Goal: Task Accomplishment & Management: Use online tool/utility

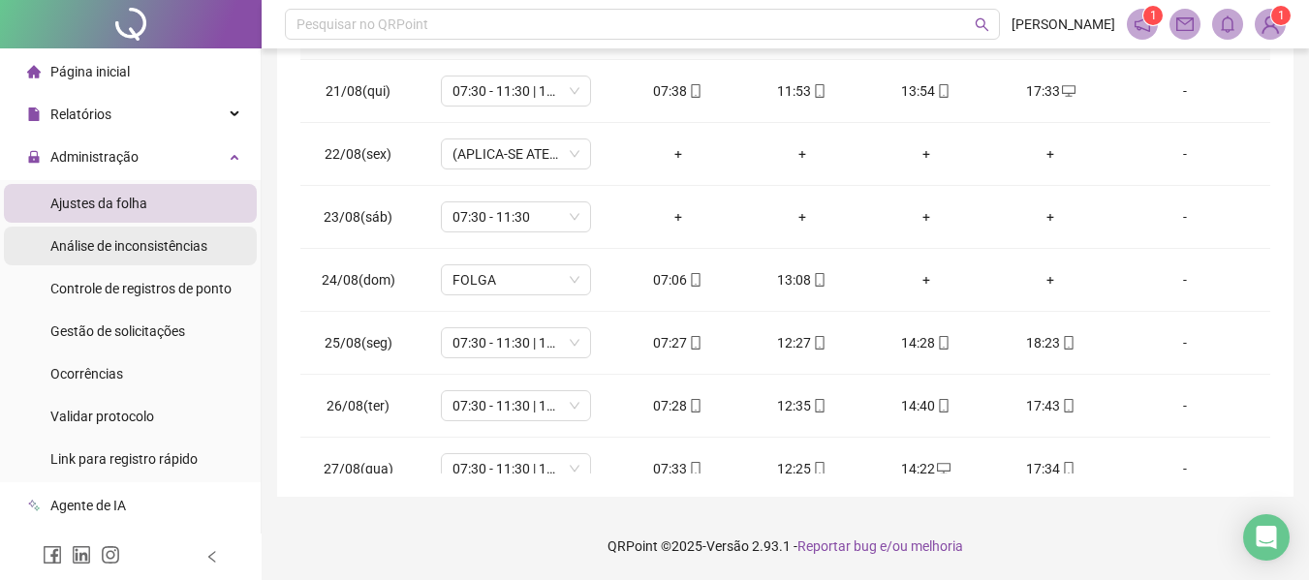
scroll to position [1349, 0]
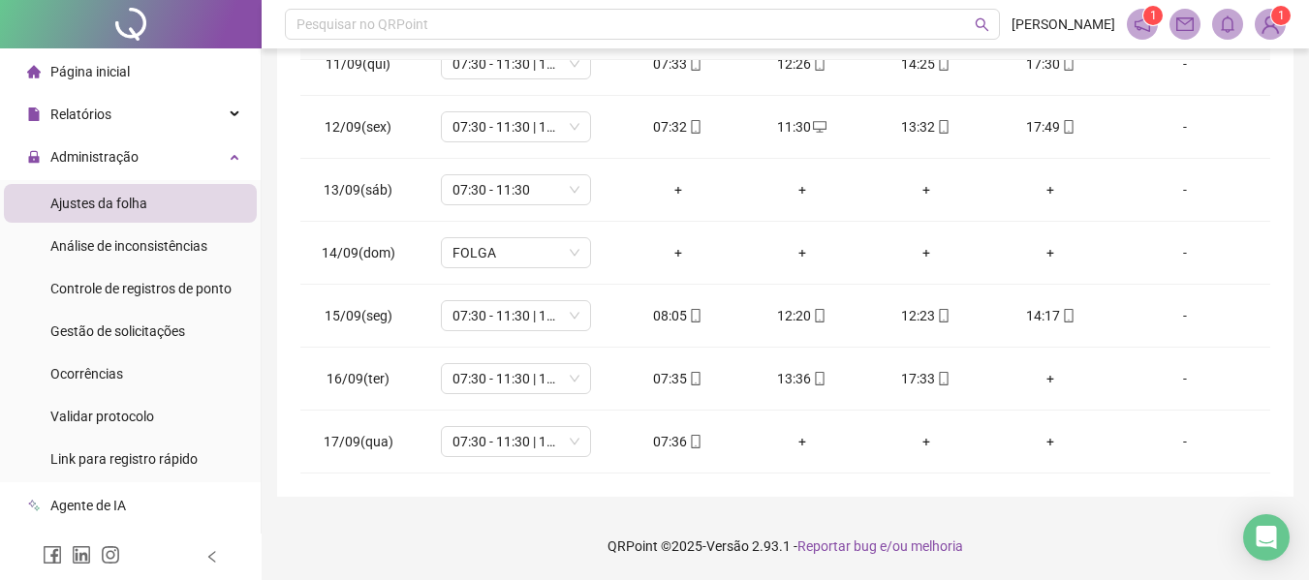
click at [127, 209] on span "Ajustes da folha" at bounding box center [98, 203] width 97 height 15
click at [157, 329] on span "Gestão de solicitações" at bounding box center [117, 331] width 135 height 15
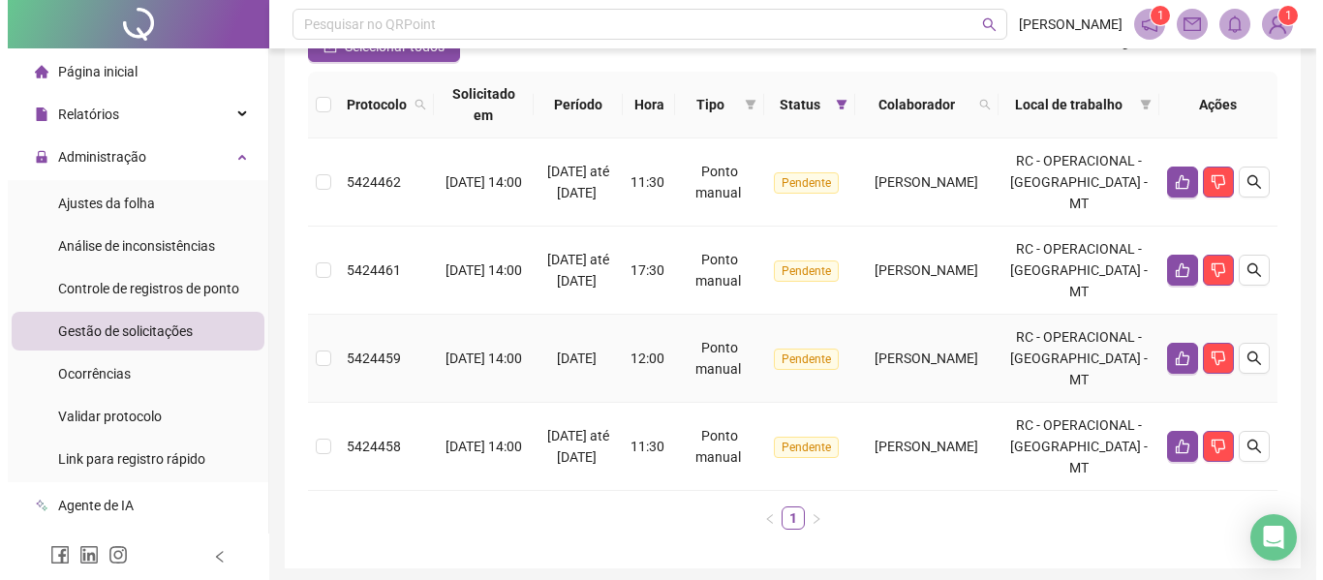
scroll to position [291, 0]
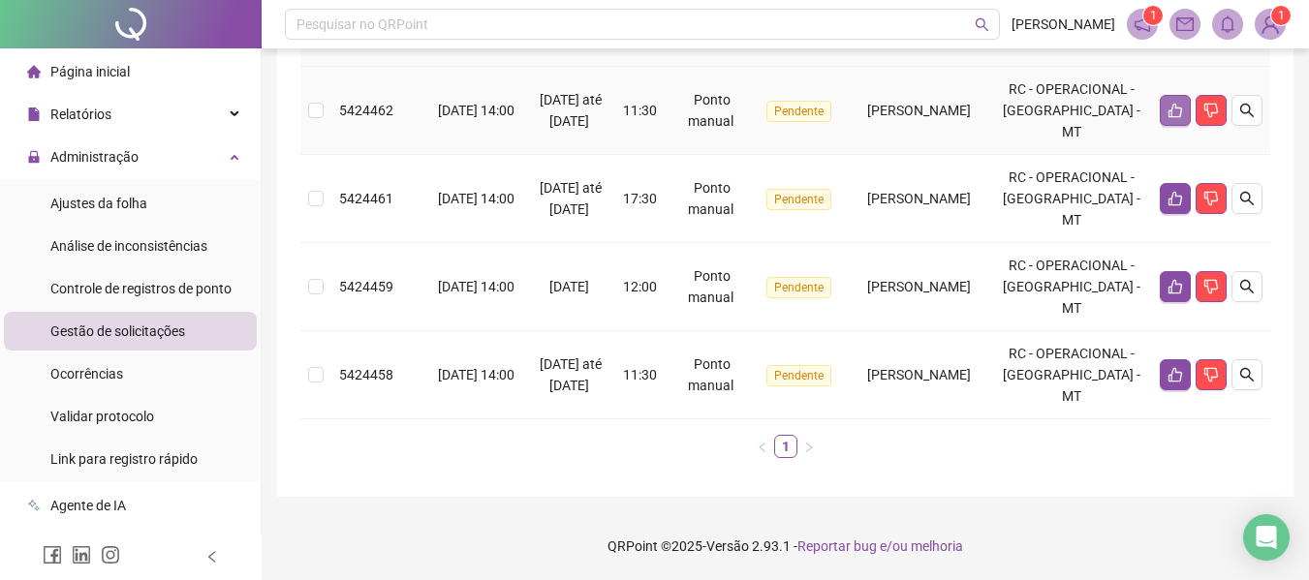
click at [1173, 103] on icon "like" at bounding box center [1174, 110] width 15 height 15
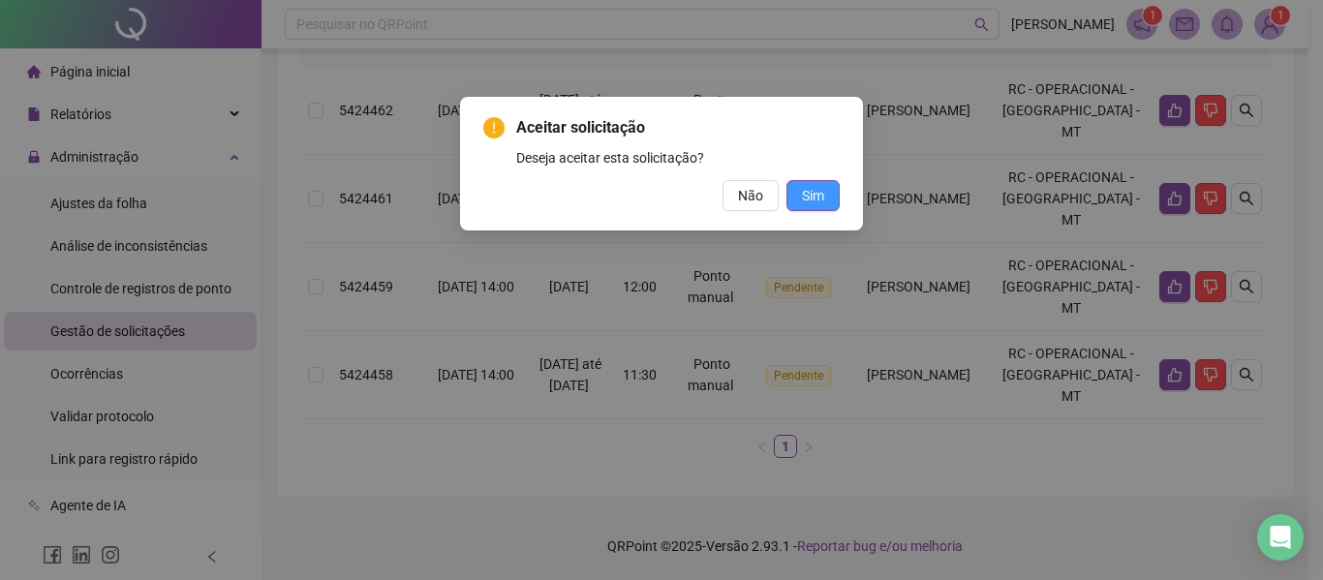
click at [810, 204] on span "Sim" at bounding box center [813, 195] width 22 height 21
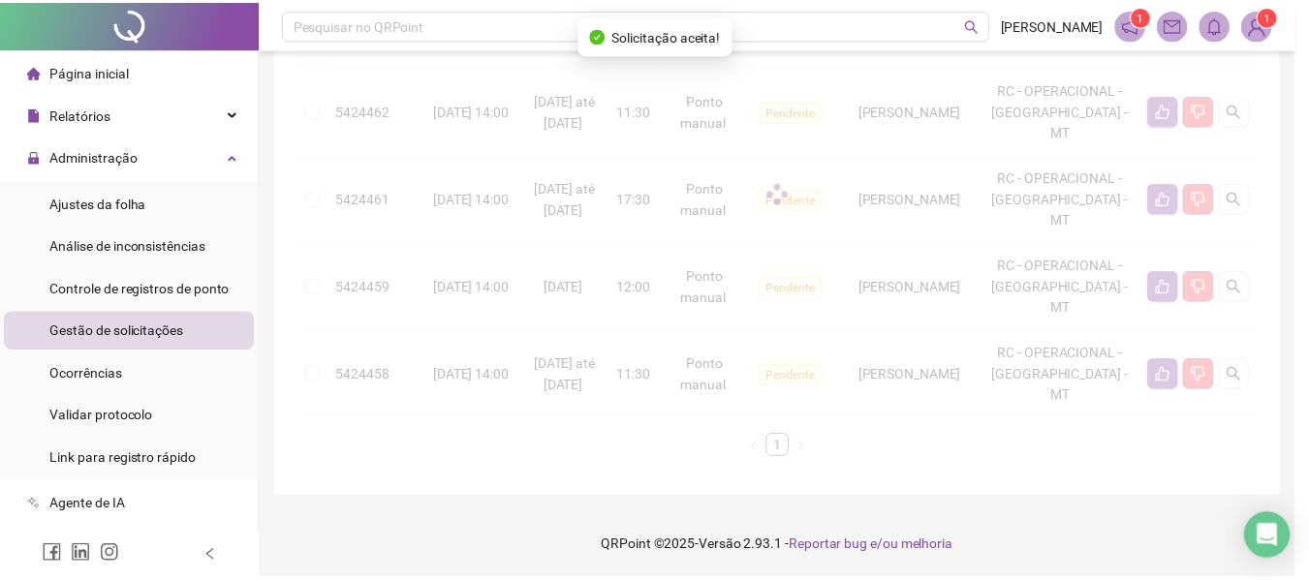
scroll to position [241, 0]
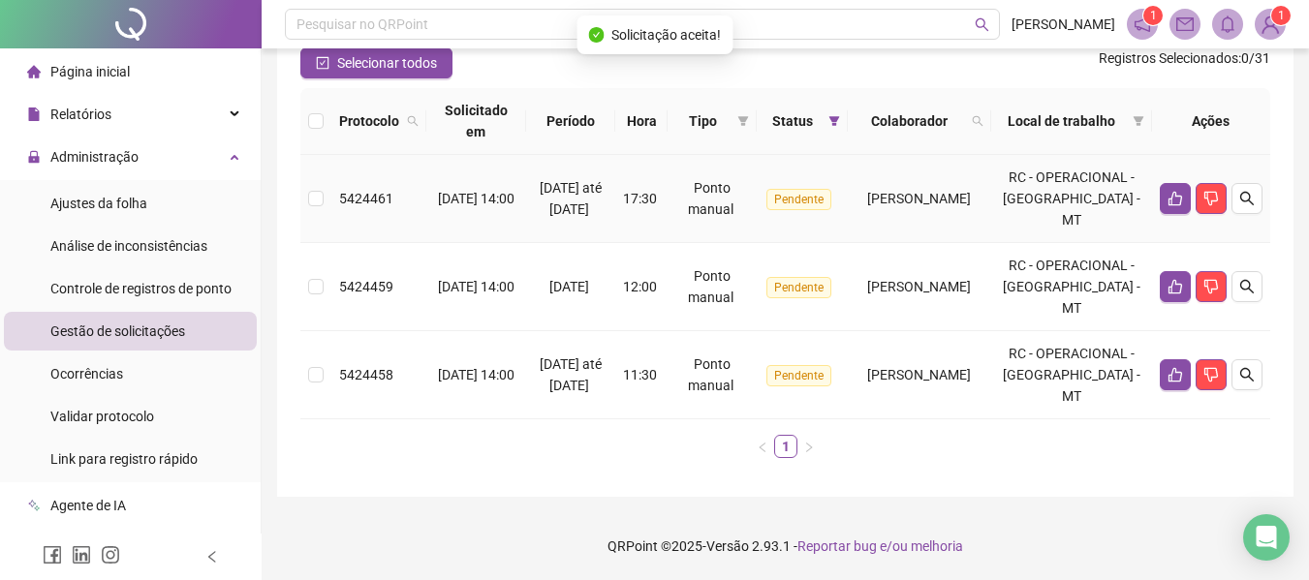
click at [1171, 163] on td at bounding box center [1211, 199] width 118 height 88
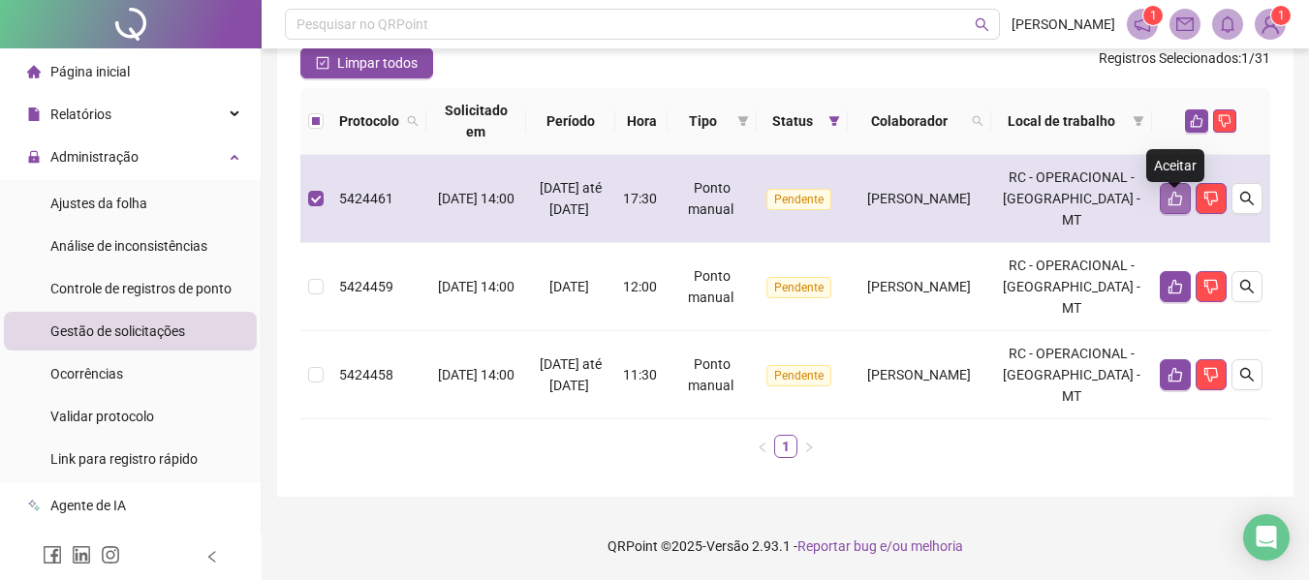
click at [1170, 191] on icon "like" at bounding box center [1174, 198] width 15 height 15
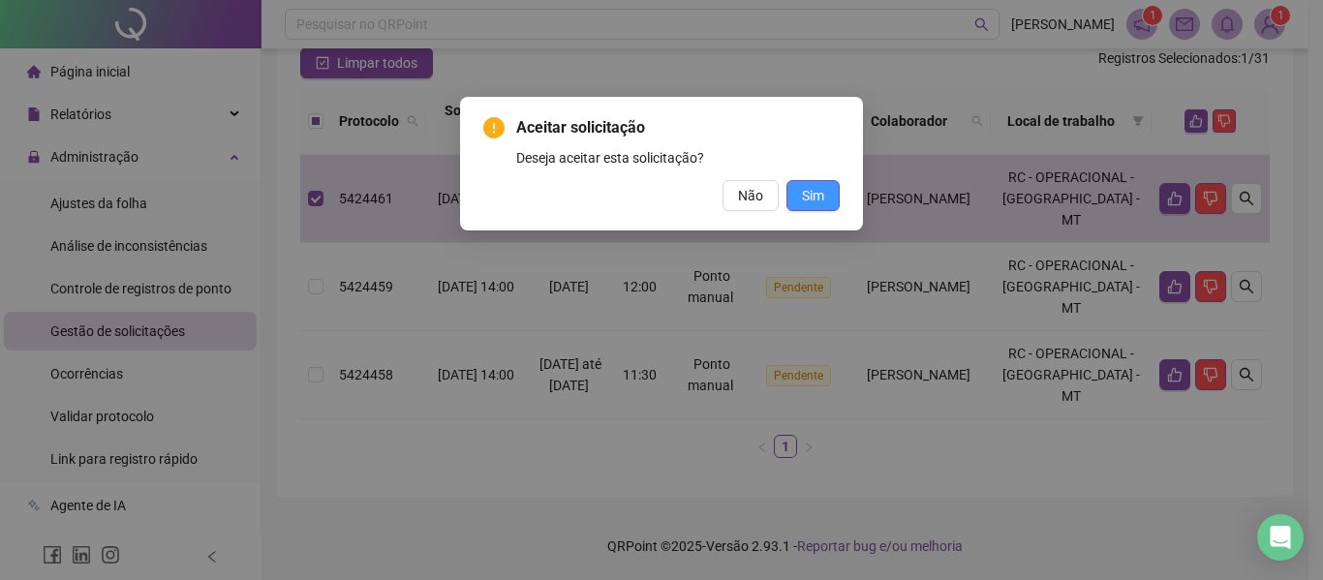
click at [833, 191] on button "Sim" at bounding box center [813, 195] width 53 height 31
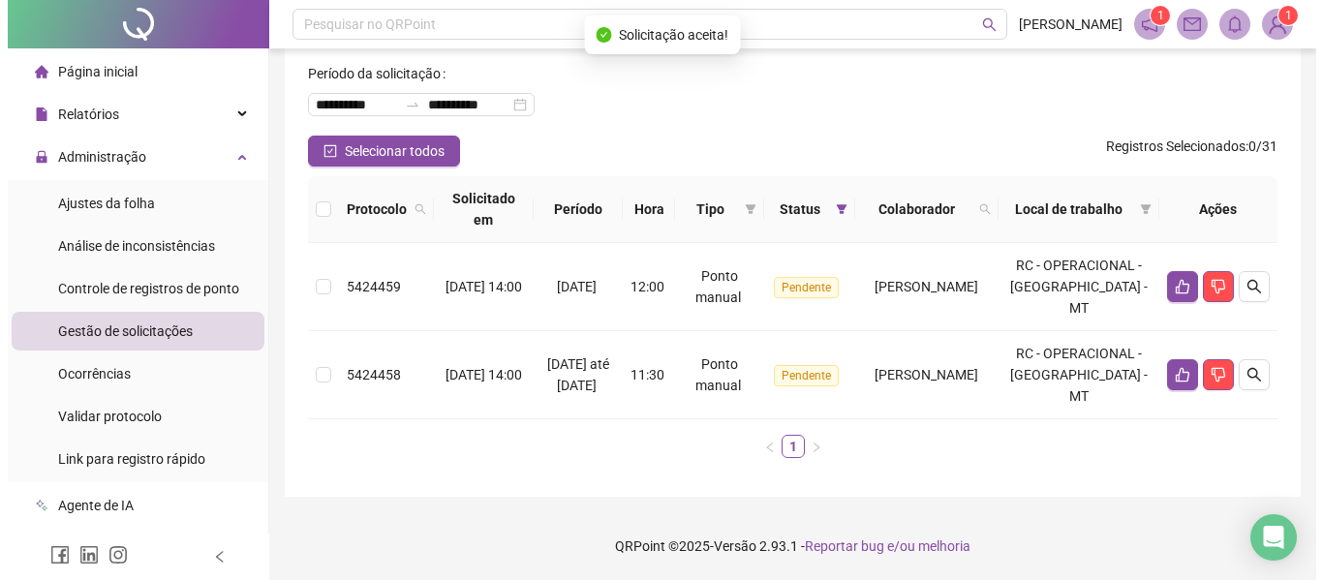
scroll to position [132, 0]
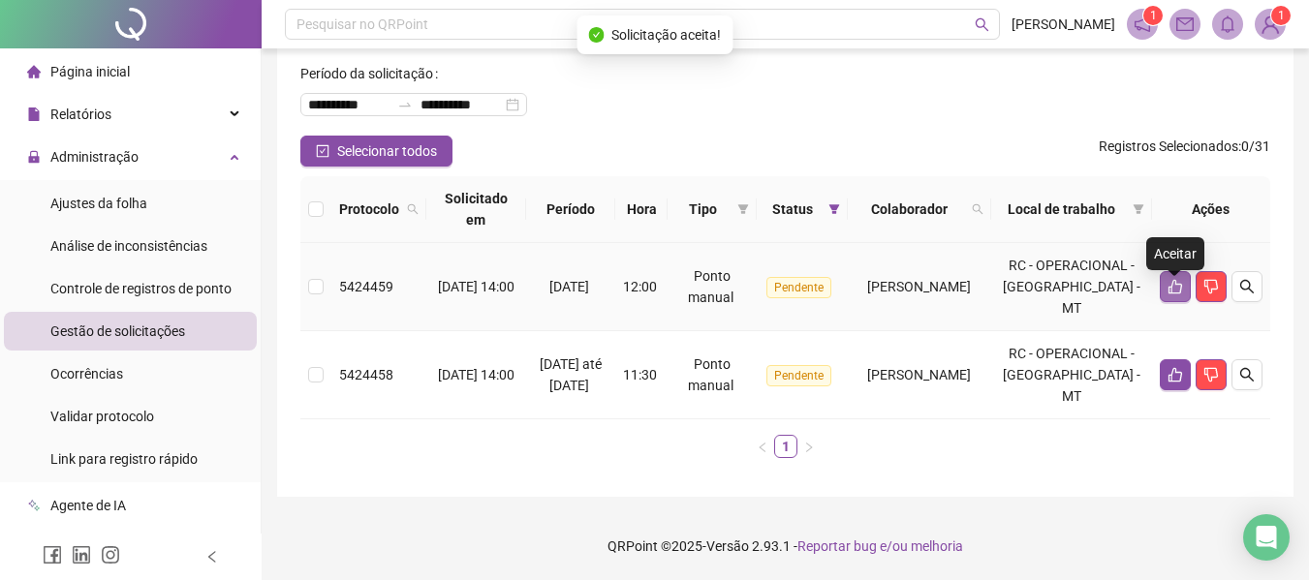
click at [1171, 280] on icon "like" at bounding box center [1175, 287] width 14 height 15
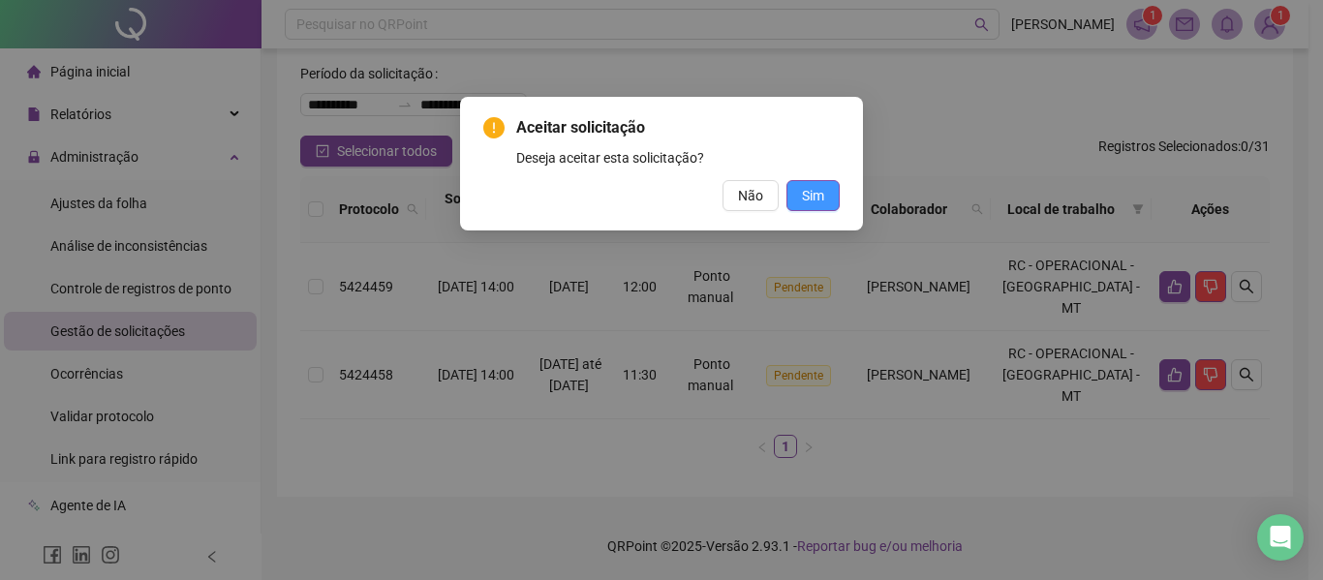
click at [799, 192] on button "Sim" at bounding box center [813, 195] width 53 height 31
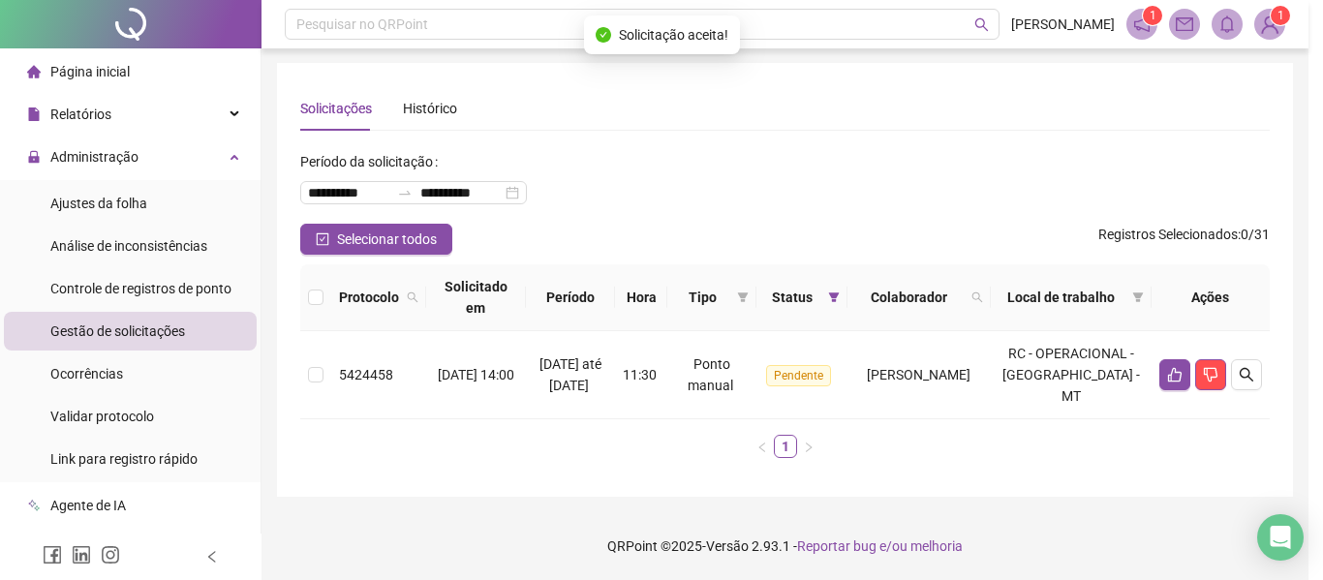
scroll to position [22, 0]
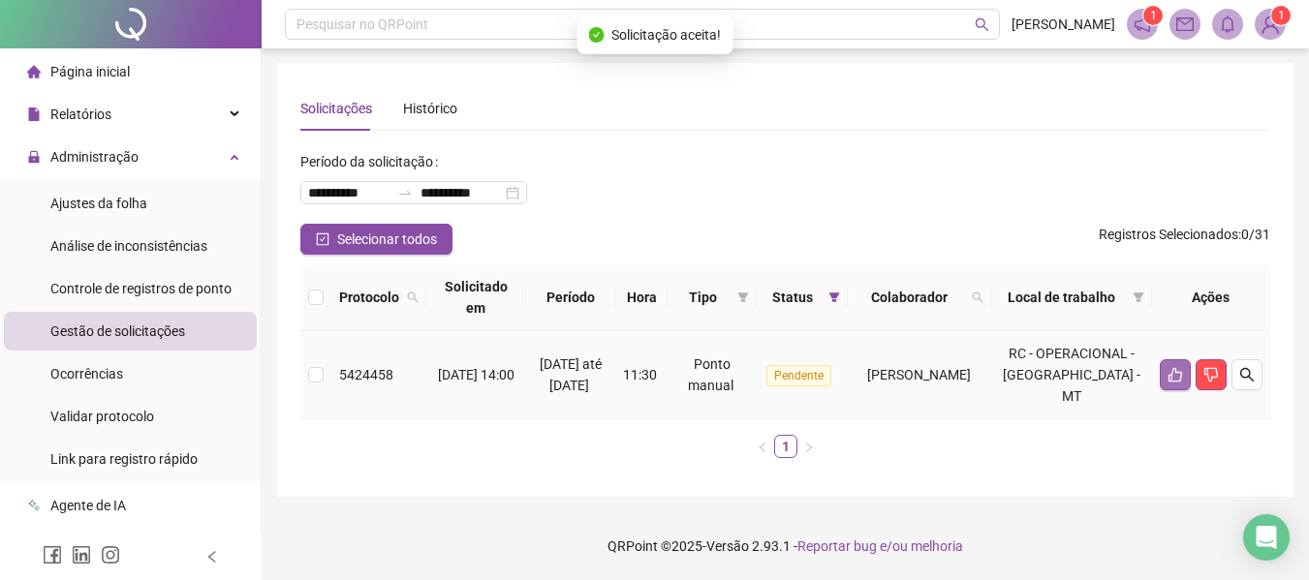
click at [1164, 364] on button "button" at bounding box center [1175, 374] width 31 height 31
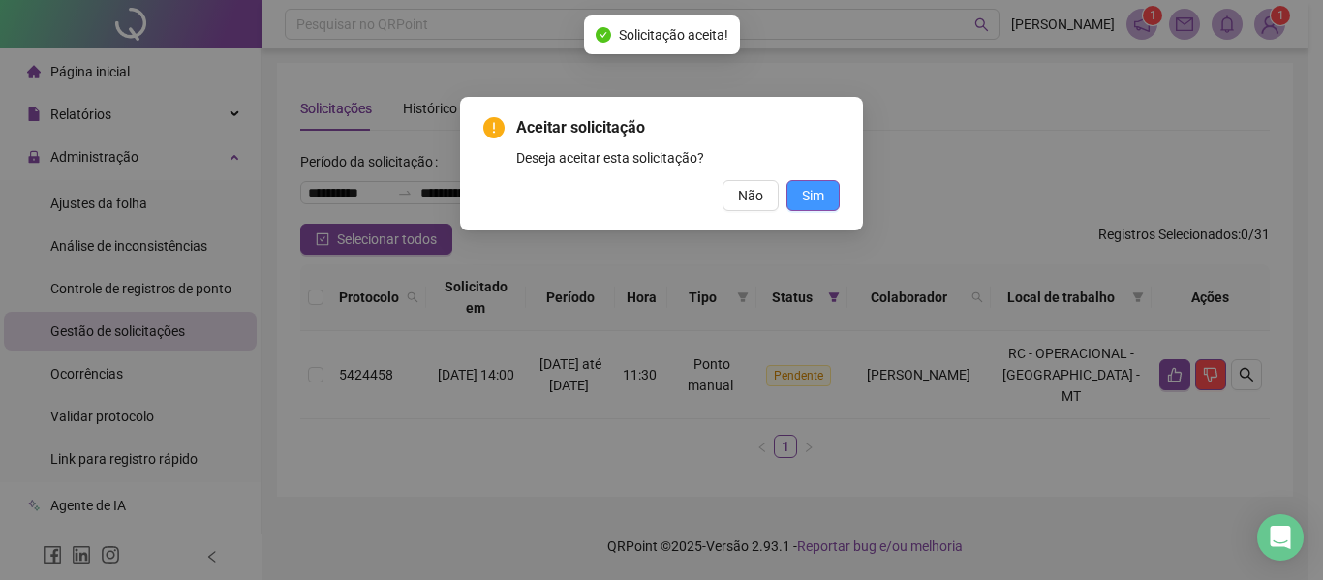
click at [824, 191] on button "Sim" at bounding box center [813, 195] width 53 height 31
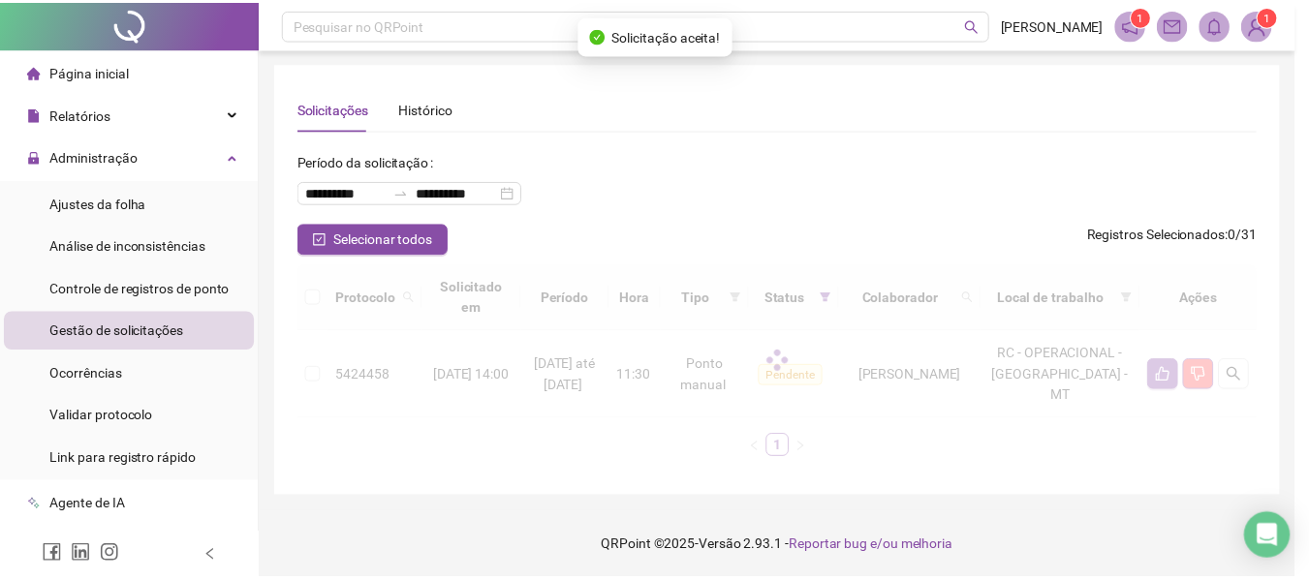
scroll to position [20, 0]
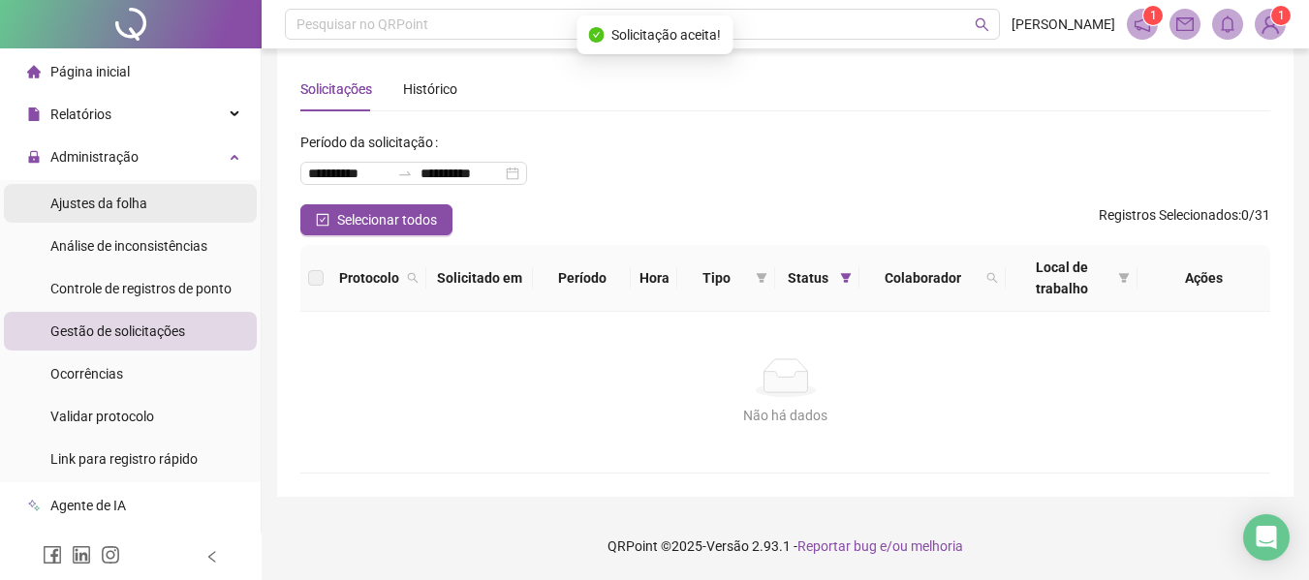
click at [153, 190] on li "Ajustes da folha" at bounding box center [130, 203] width 253 height 39
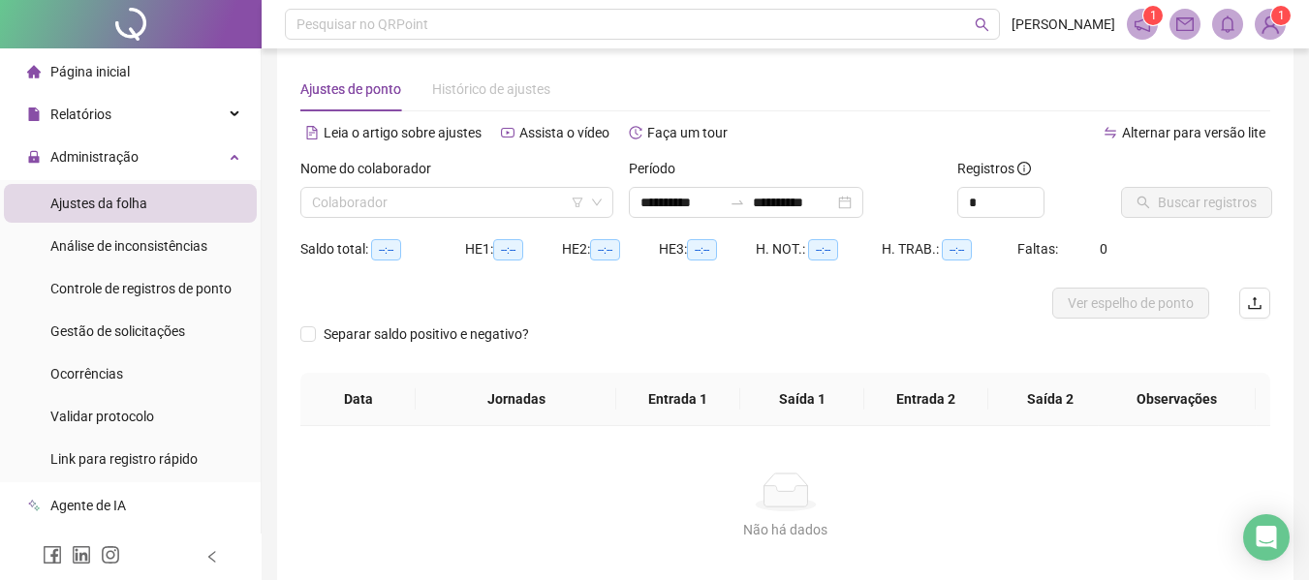
type input "**********"
click at [533, 191] on input "search" at bounding box center [448, 202] width 272 height 29
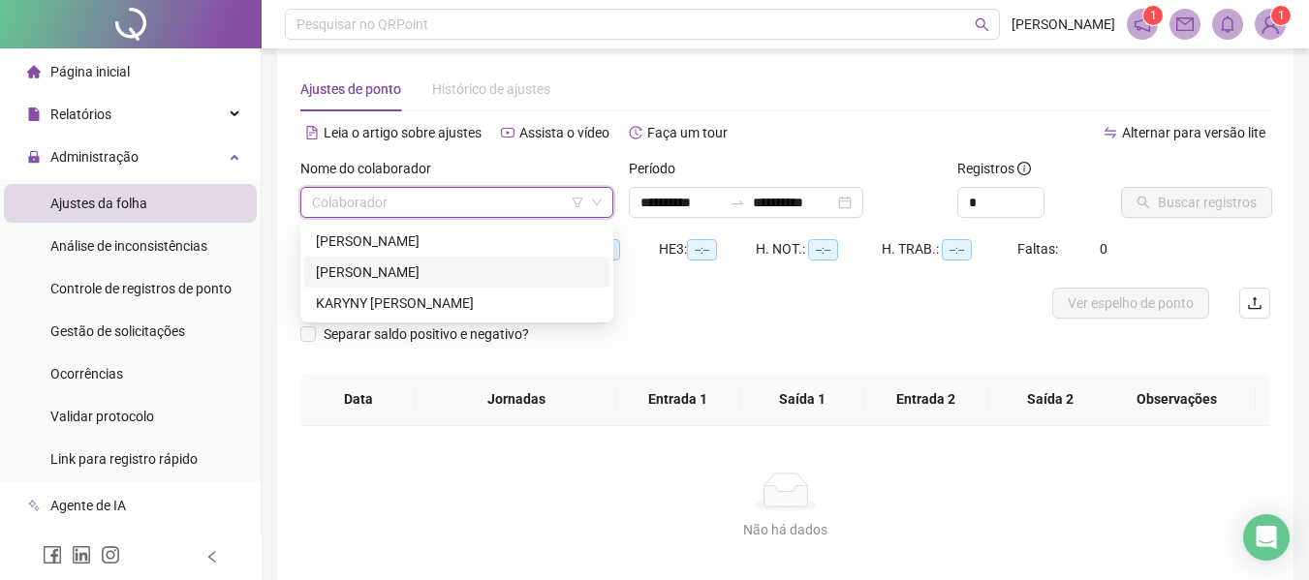
click at [355, 264] on div "[PERSON_NAME]" at bounding box center [457, 272] width 282 height 21
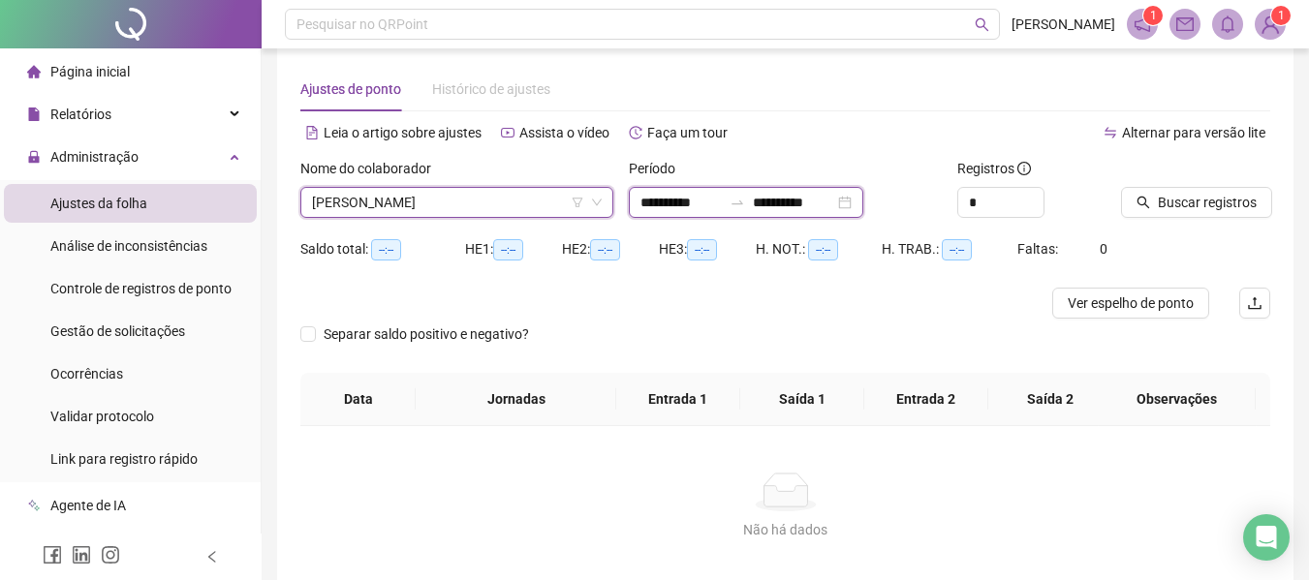
click at [686, 195] on input "**********" at bounding box center [680, 202] width 81 height 21
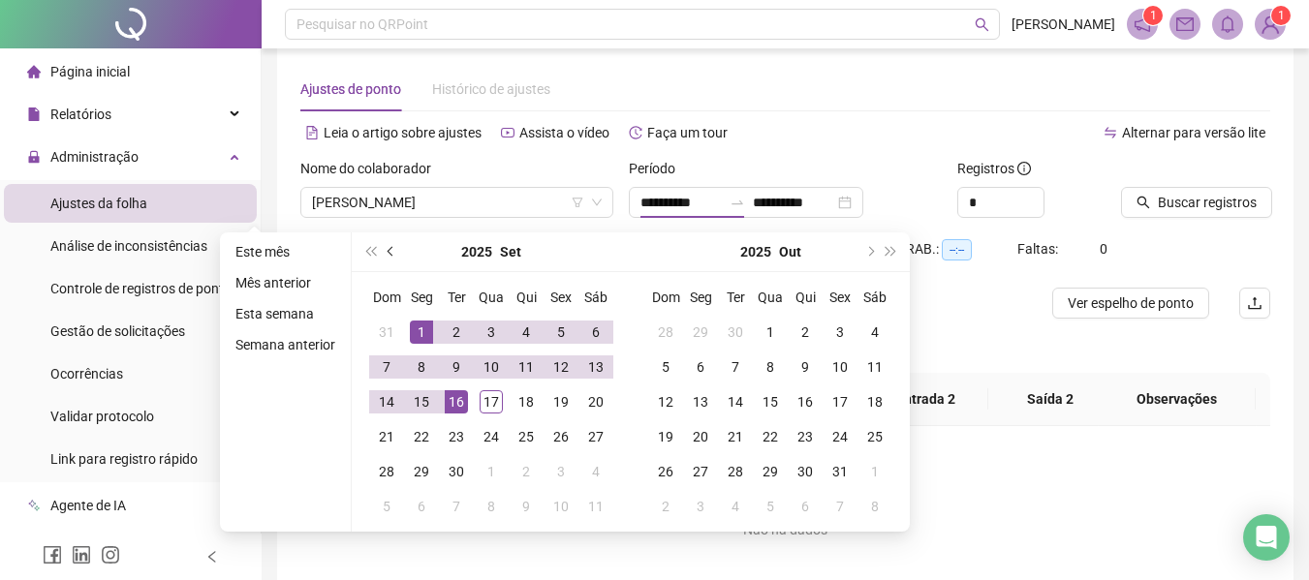
click at [387, 252] on span "prev-year" at bounding box center [392, 252] width 10 height 10
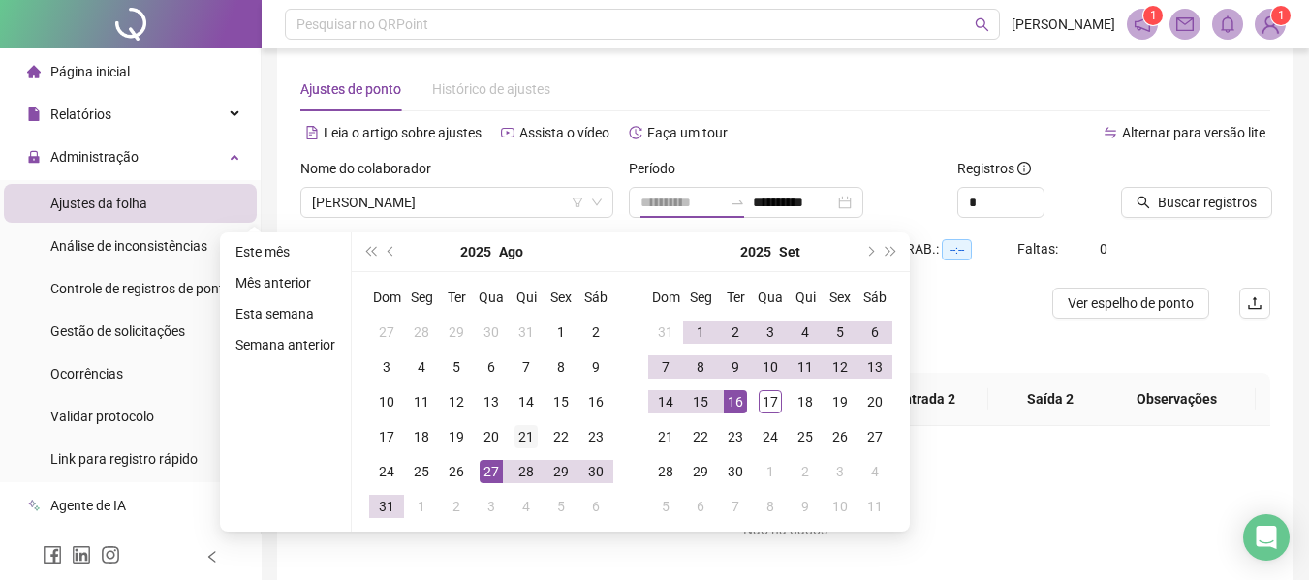
type input "**********"
click at [528, 436] on div "21" at bounding box center [525, 436] width 23 height 23
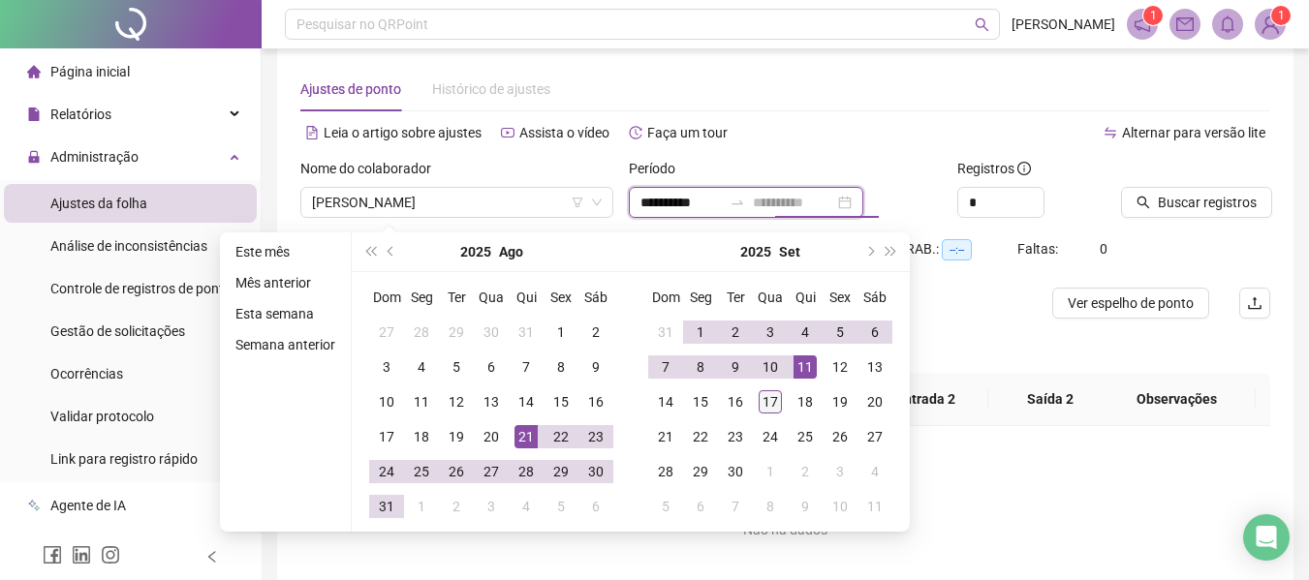
type input "**********"
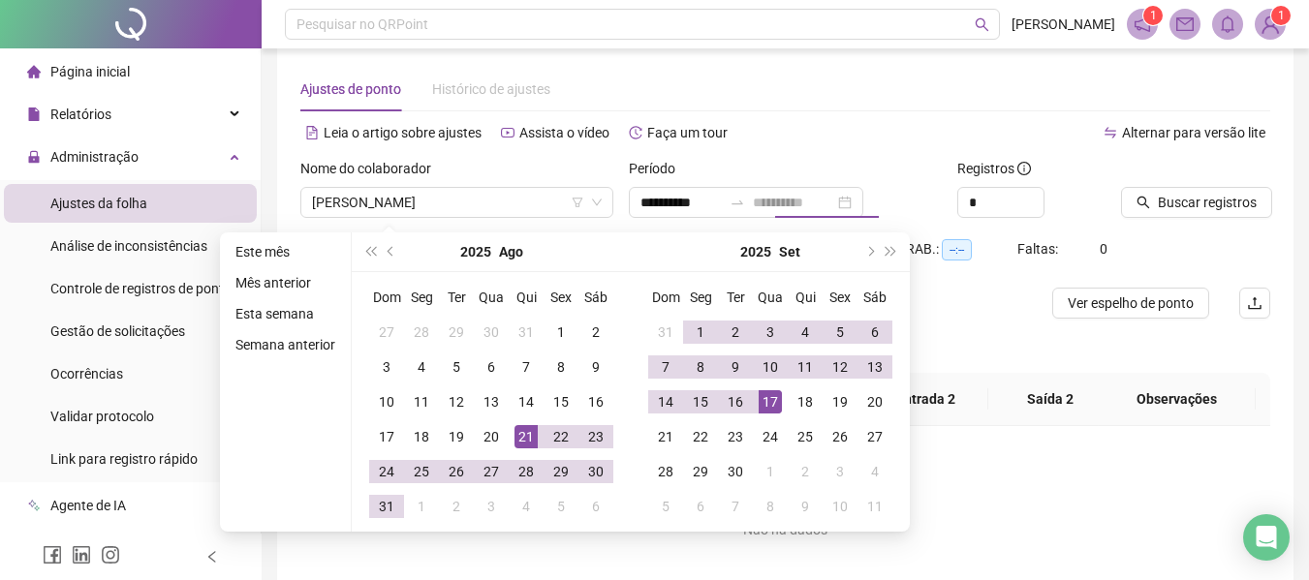
click at [774, 397] on div "17" at bounding box center [769, 401] width 23 height 23
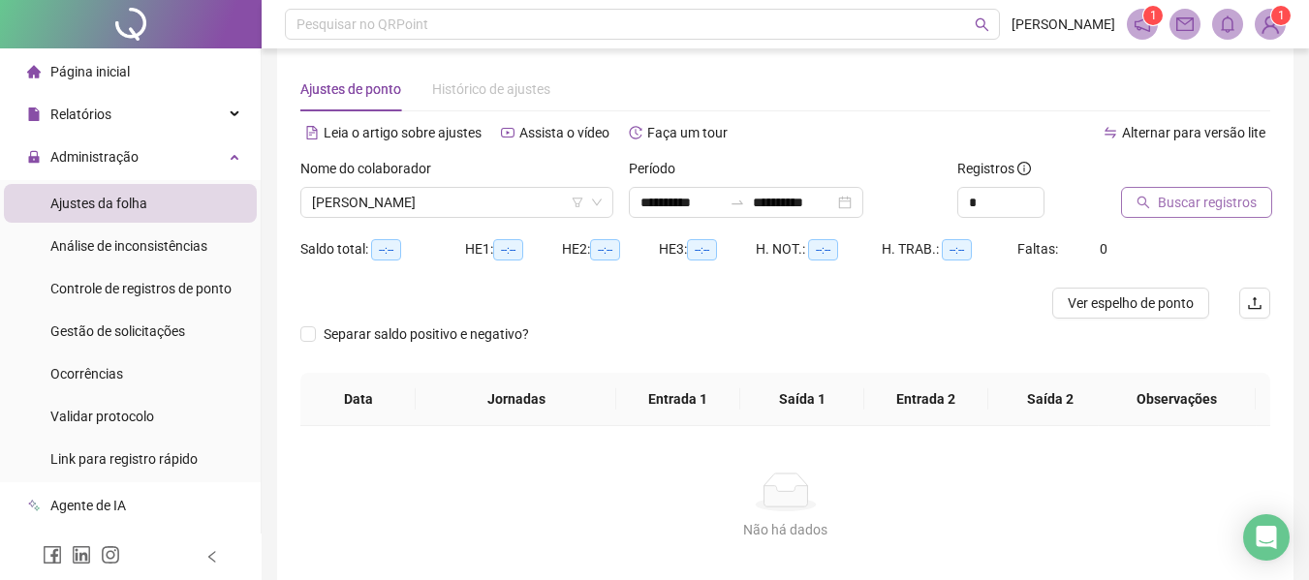
click at [1196, 198] on span "Buscar registros" at bounding box center [1207, 202] width 99 height 21
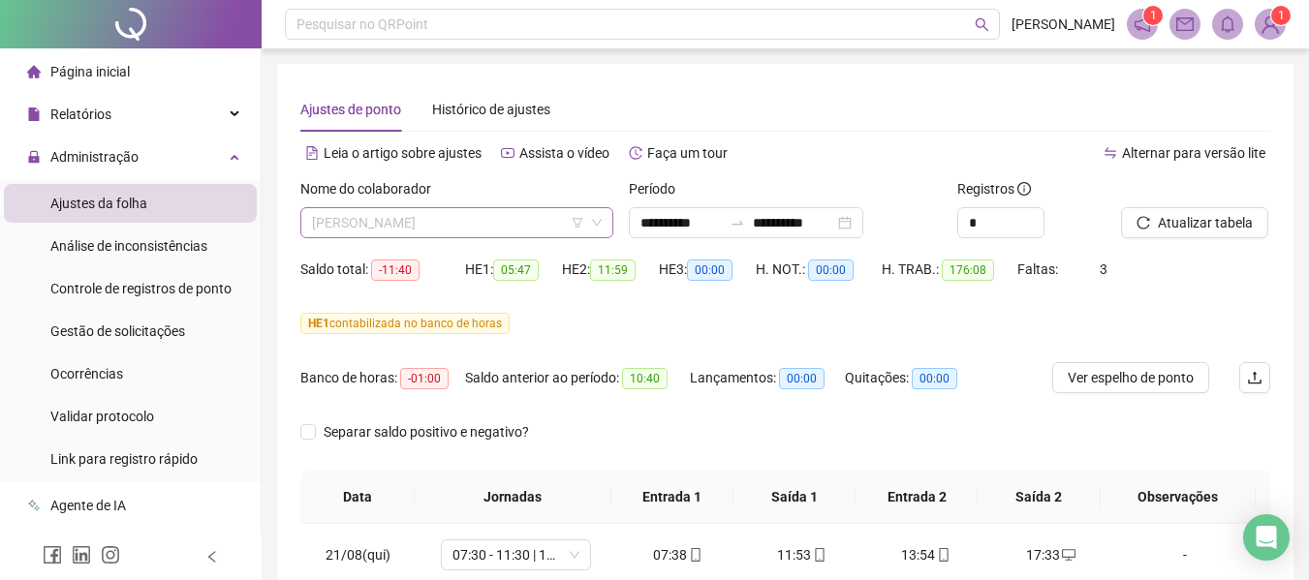
click at [555, 220] on span "[PERSON_NAME]" at bounding box center [457, 222] width 290 height 29
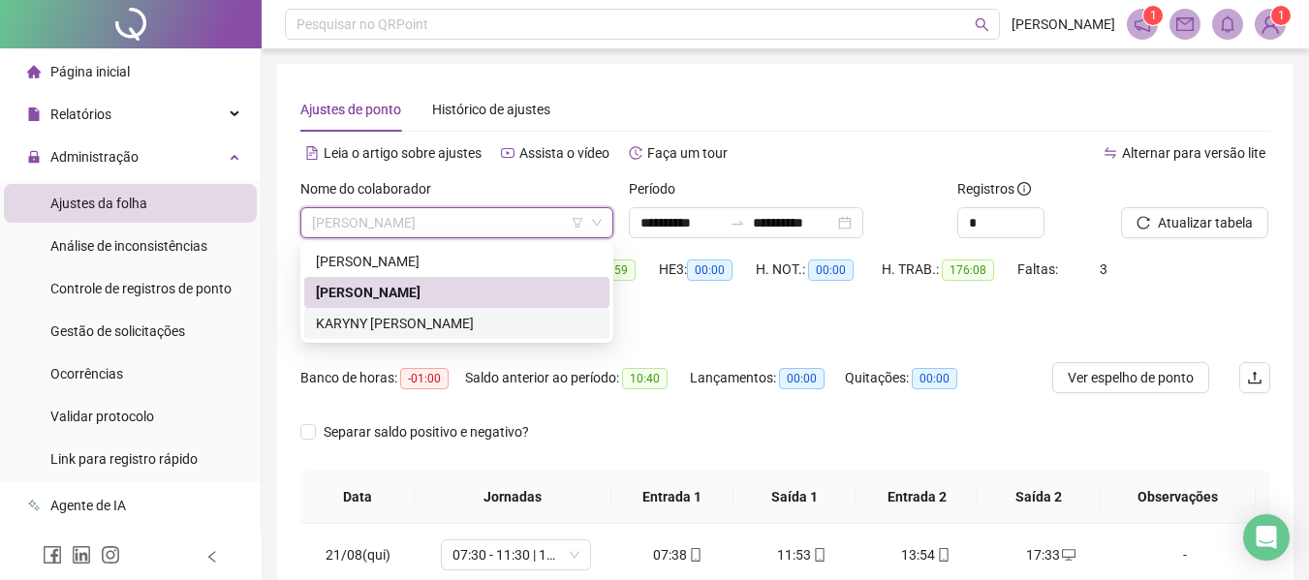
click at [373, 331] on div "KARYNY [PERSON_NAME]" at bounding box center [457, 323] width 282 height 21
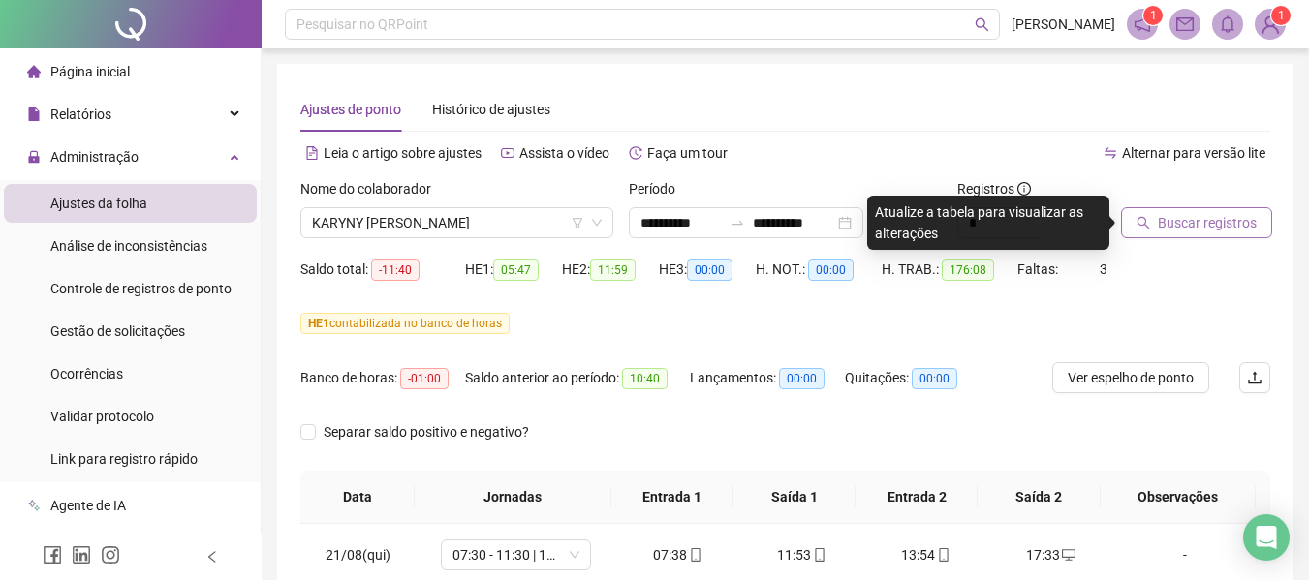
click at [1206, 219] on span "Buscar registros" at bounding box center [1207, 222] width 99 height 21
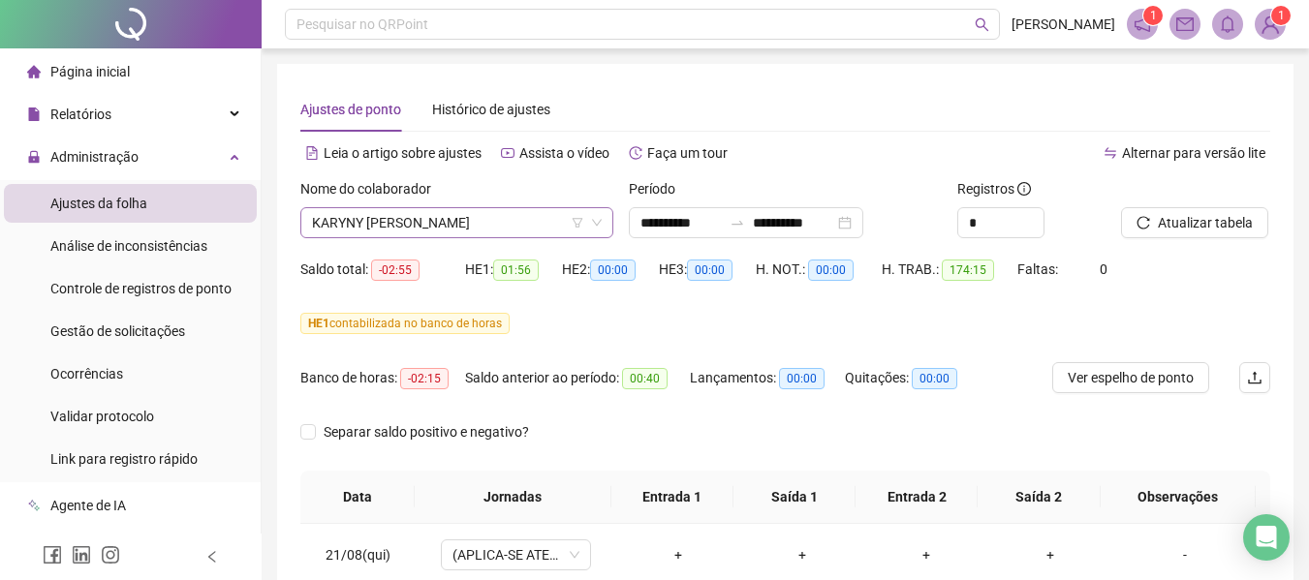
click at [472, 216] on span "KARYNY [PERSON_NAME]" at bounding box center [457, 222] width 290 height 29
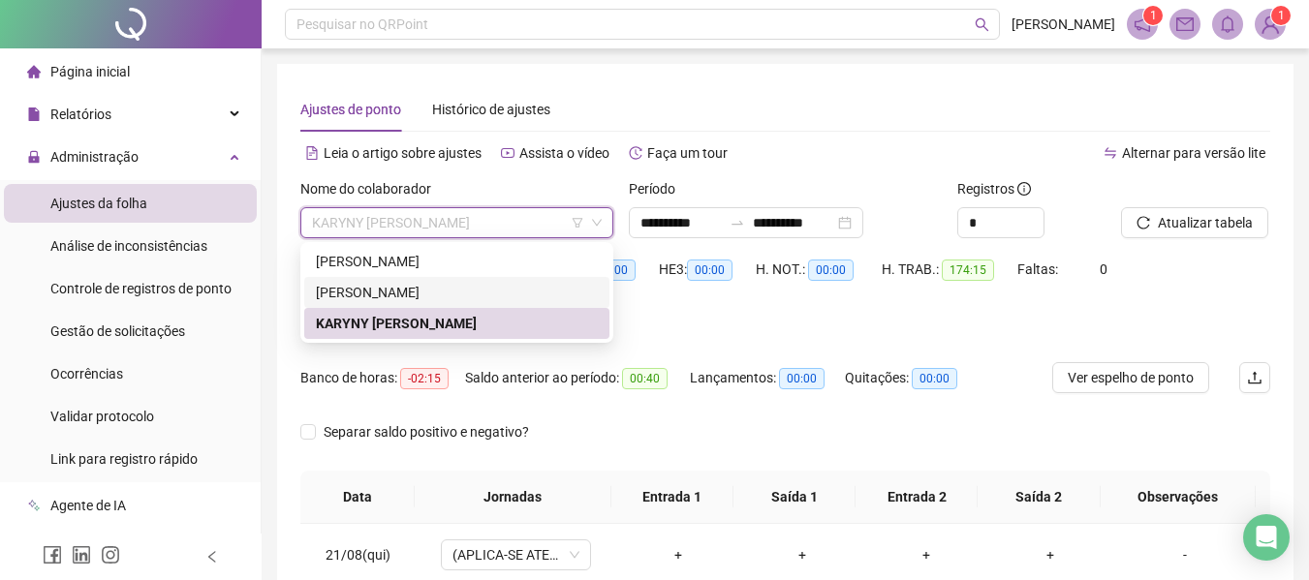
click at [449, 284] on div "[PERSON_NAME]" at bounding box center [457, 292] width 282 height 21
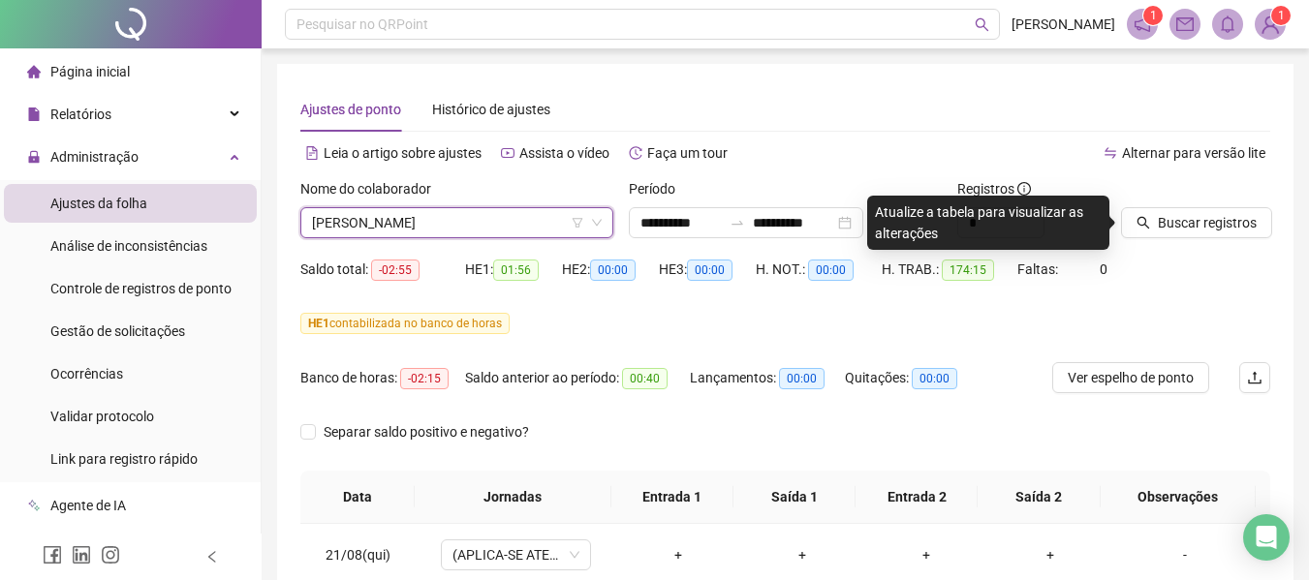
click at [1217, 249] on div "Buscar registros" at bounding box center [1195, 216] width 165 height 76
click at [1220, 236] on button "Buscar registros" at bounding box center [1196, 222] width 151 height 31
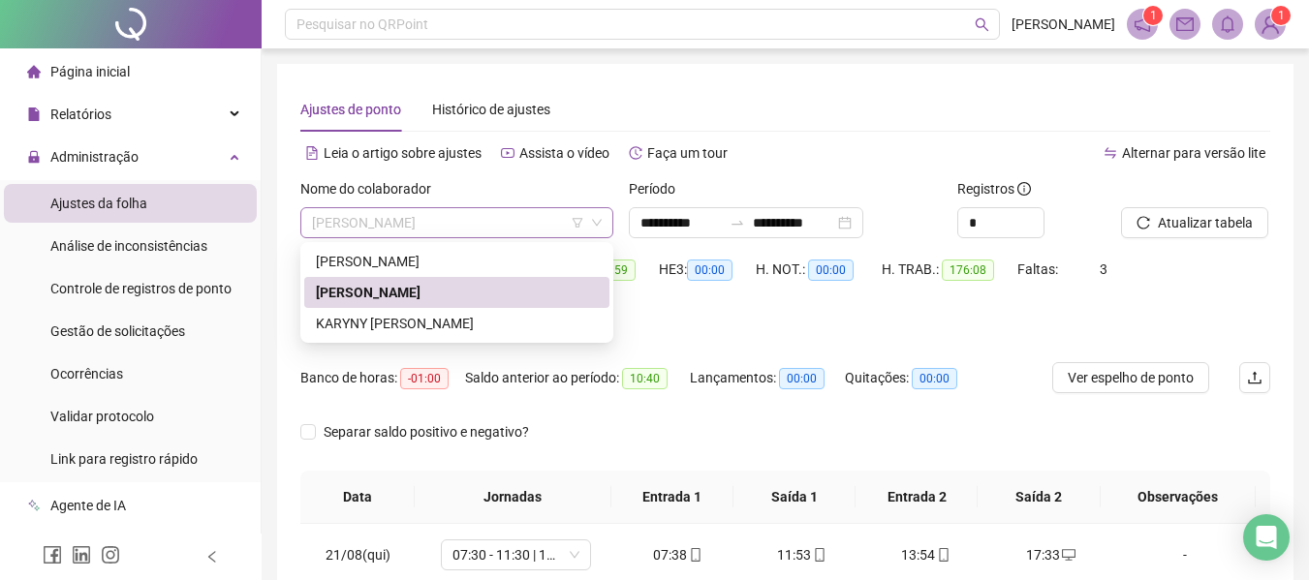
click at [527, 232] on span "[PERSON_NAME]" at bounding box center [457, 222] width 290 height 29
click at [411, 254] on div "[PERSON_NAME]" at bounding box center [457, 261] width 282 height 21
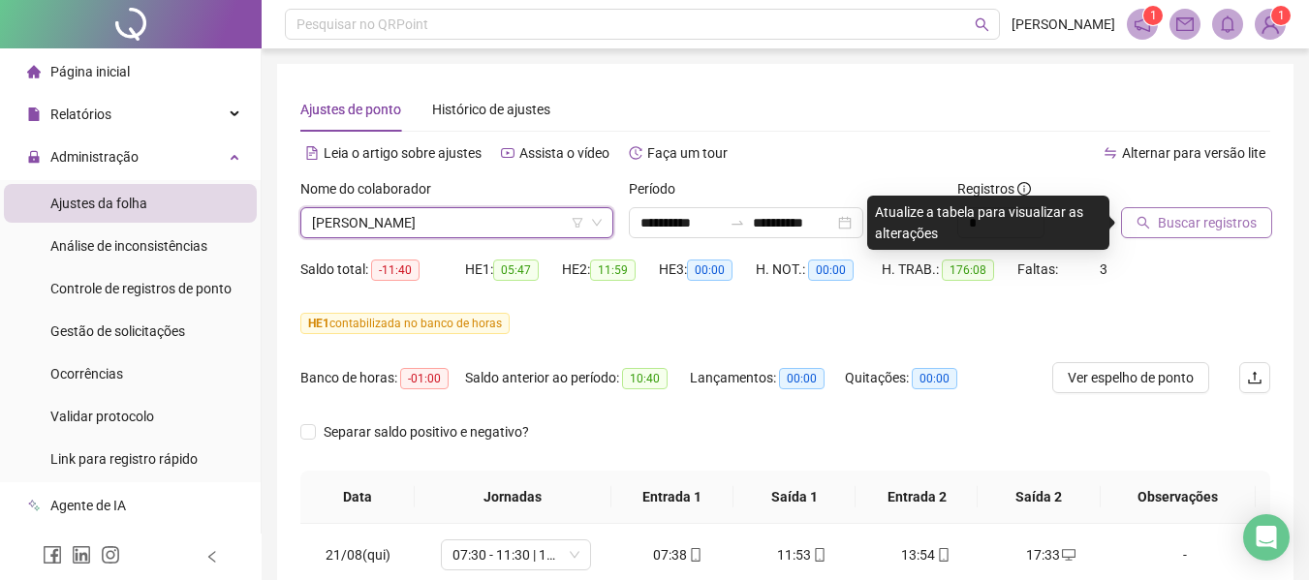
click at [1196, 211] on button "Buscar registros" at bounding box center [1196, 222] width 151 height 31
